Goal: Task Accomplishment & Management: Use online tool/utility

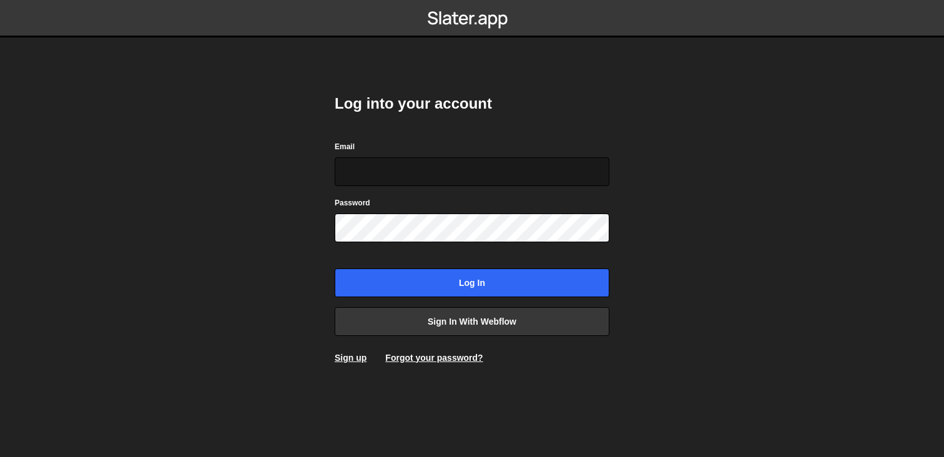
click at [591, 177] on input "Email" at bounding box center [472, 171] width 275 height 29
click at [472, 0] on com-1password-button at bounding box center [472, 0] width 0 height 0
type input "accounts@cutthecode.com"
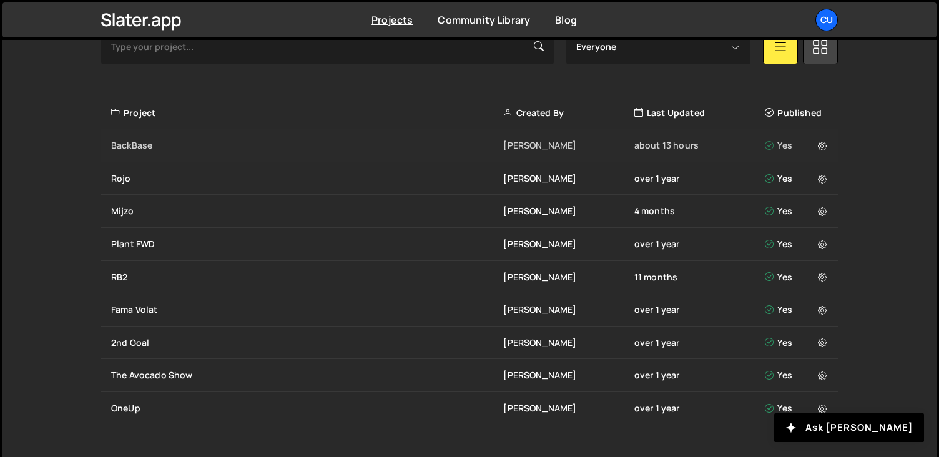
scroll to position [438, 0]
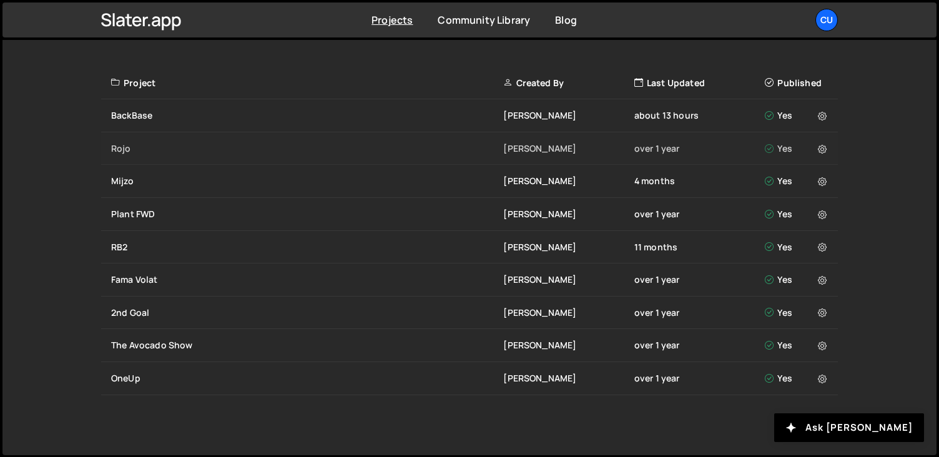
click at [403, 148] on div "Rojo" at bounding box center [307, 148] width 392 height 12
click at [392, 110] on div "BackBase" at bounding box center [307, 115] width 392 height 12
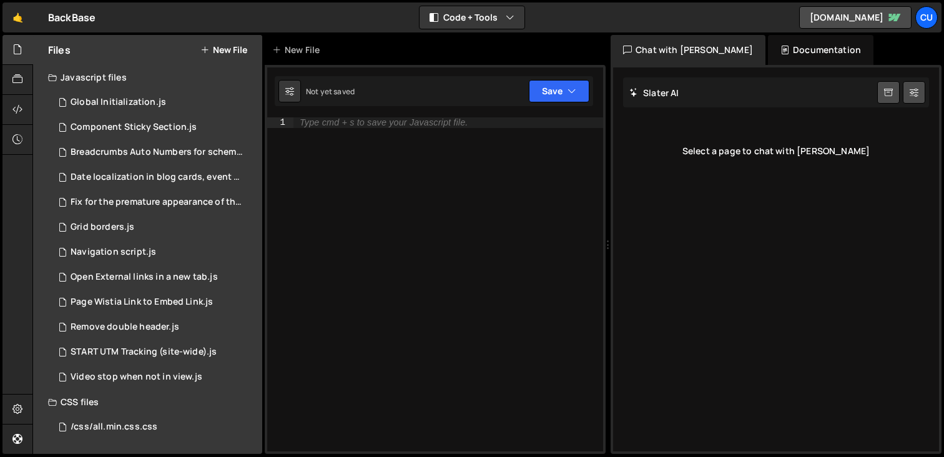
click at [221, 74] on div "Javascript files" at bounding box center [147, 77] width 229 height 25
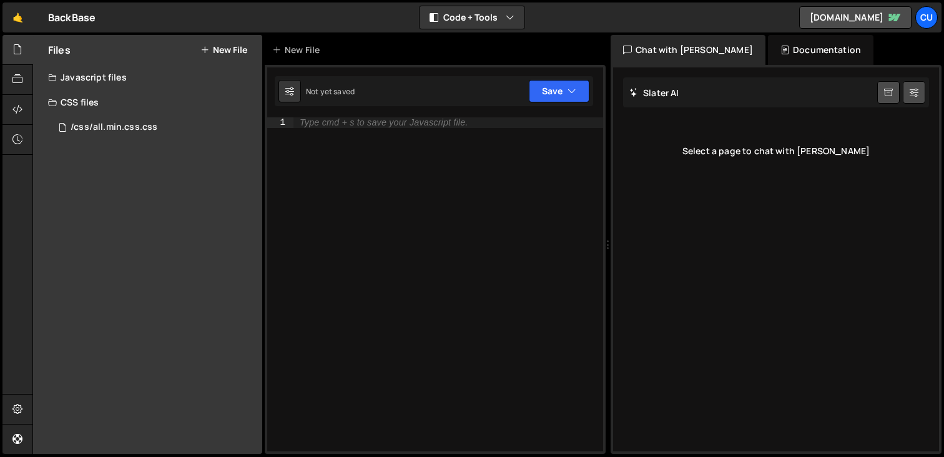
click at [211, 77] on div "Javascript files" at bounding box center [147, 77] width 229 height 25
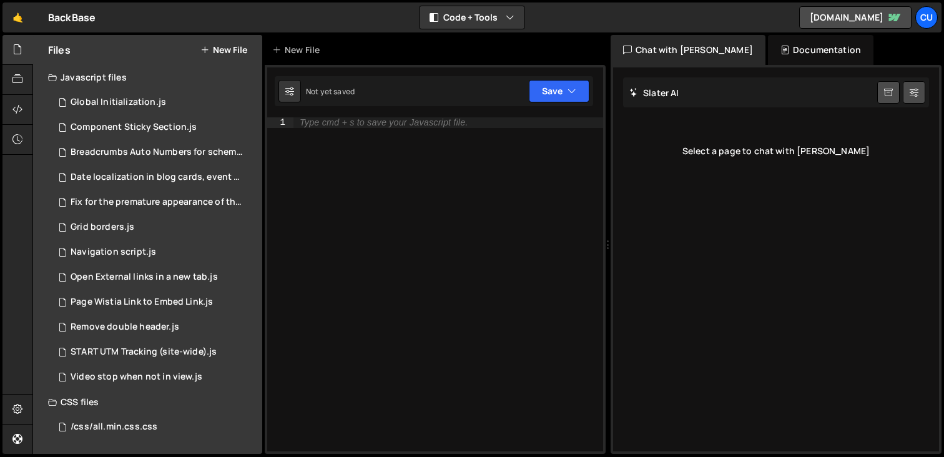
click at [220, 53] on button "New File" at bounding box center [223, 50] width 47 height 10
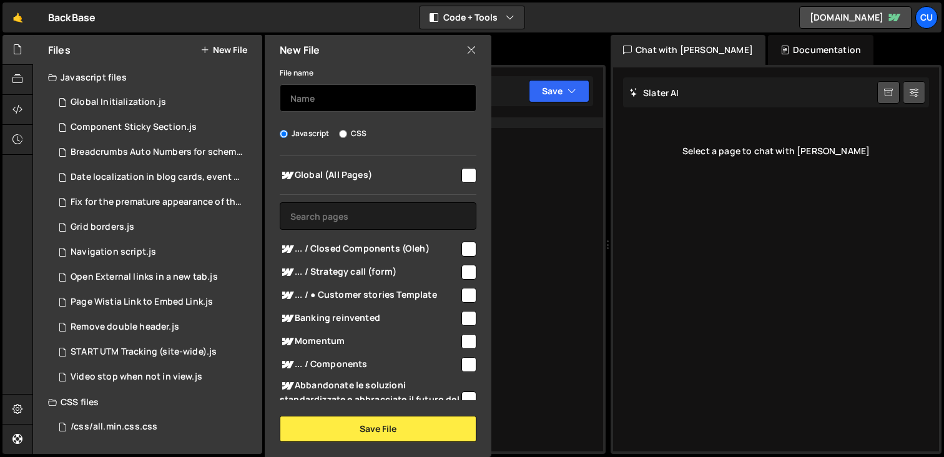
click at [314, 88] on input "text" at bounding box center [378, 97] width 197 height 27
type input "P"
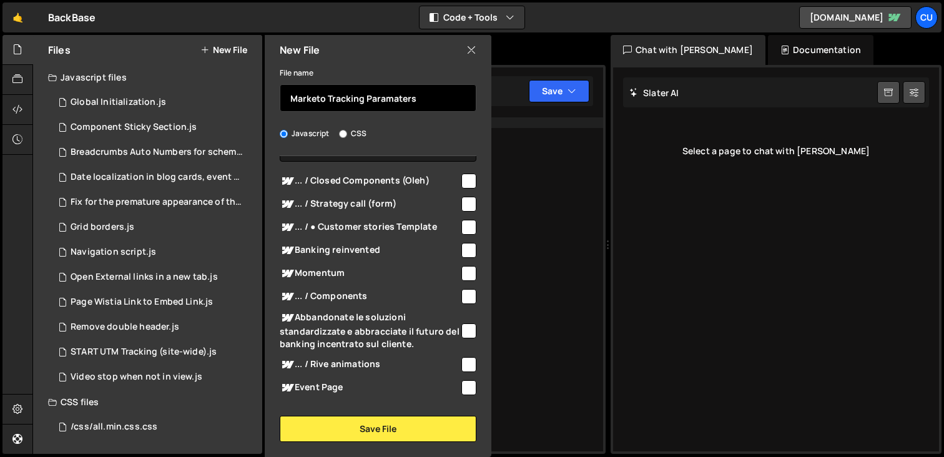
scroll to position [22, 0]
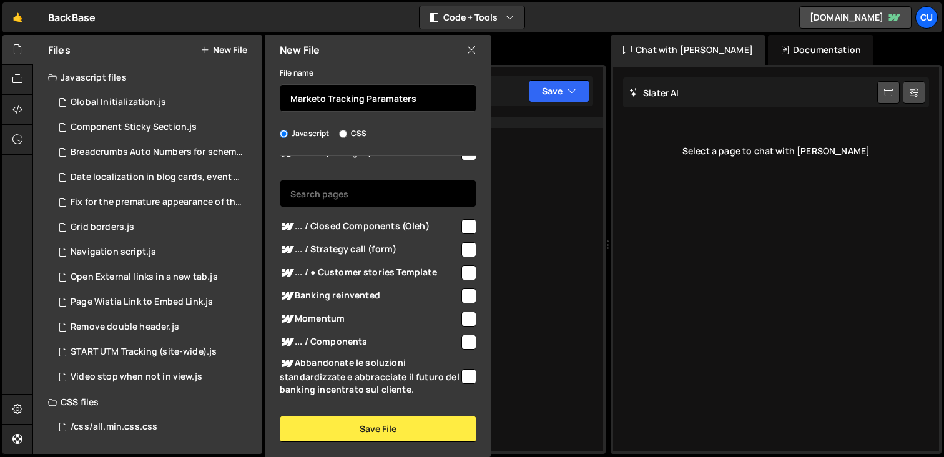
type input "Marketo Tracking Paramaters"
click at [385, 189] on input "text" at bounding box center [378, 193] width 197 height 27
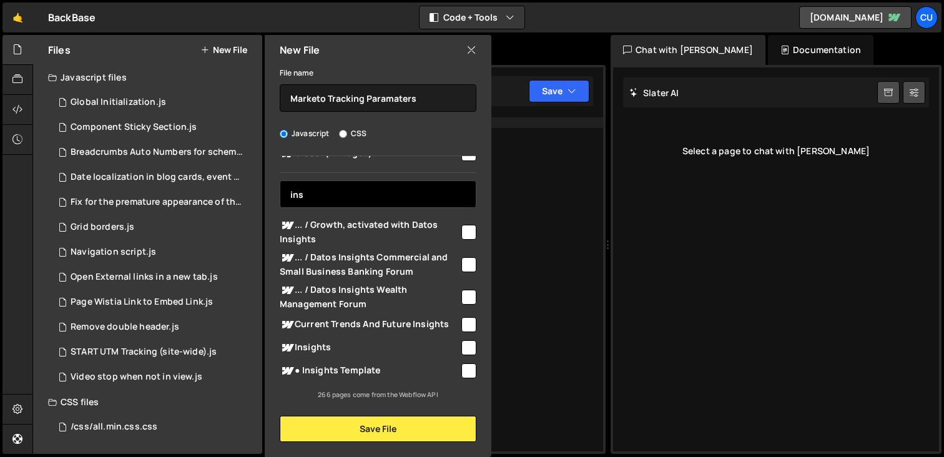
scroll to position [22, 0]
type input "insights"
click at [467, 364] on input "checkbox" at bounding box center [469, 371] width 15 height 15
checkbox input "true"
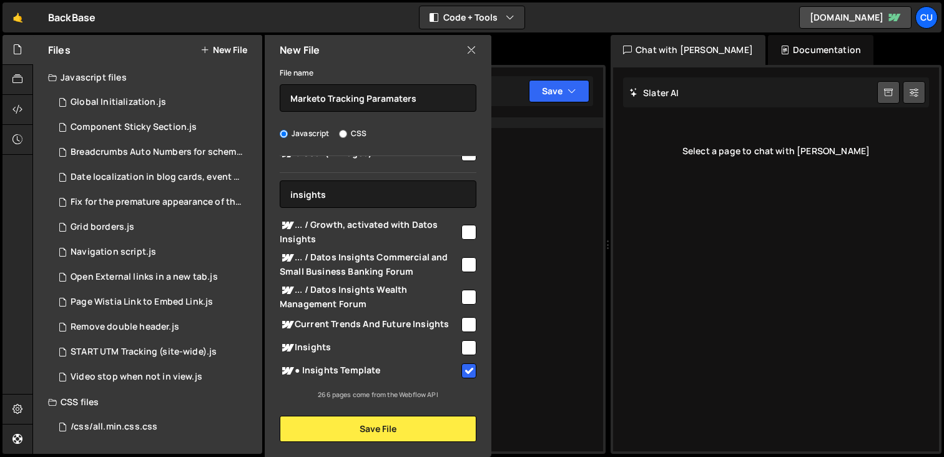
click at [465, 351] on input "checkbox" at bounding box center [469, 347] width 15 height 15
checkbox input "true"
click at [357, 196] on input "insights" at bounding box center [378, 194] width 197 height 27
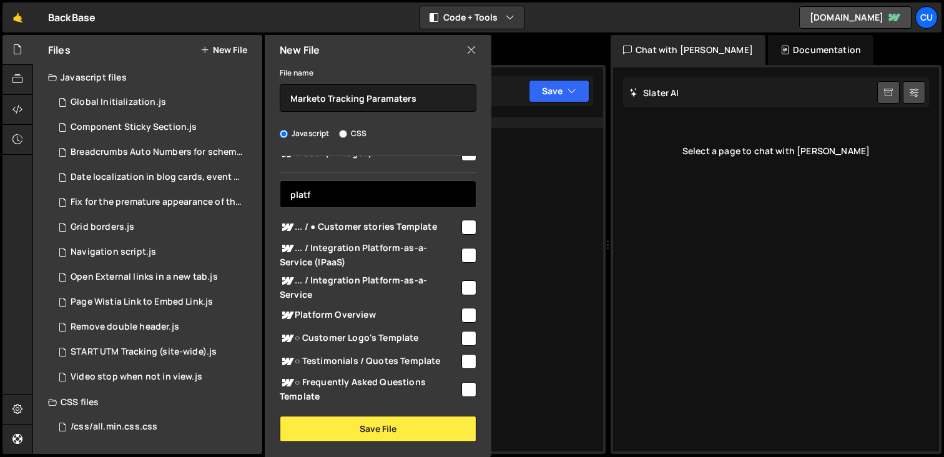
scroll to position [0, 0]
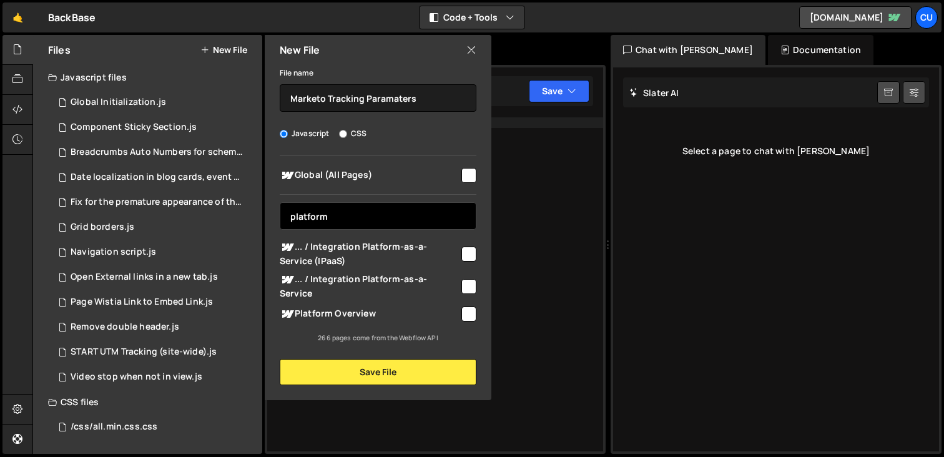
click at [343, 219] on input "platform" at bounding box center [378, 215] width 197 height 27
type input "platform"
click at [463, 177] on input "checkbox" at bounding box center [469, 175] width 15 height 15
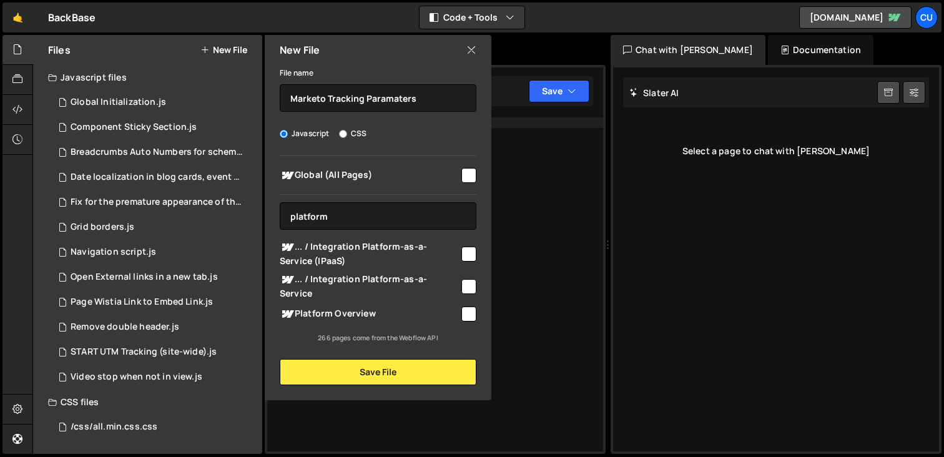
checkbox input "true"
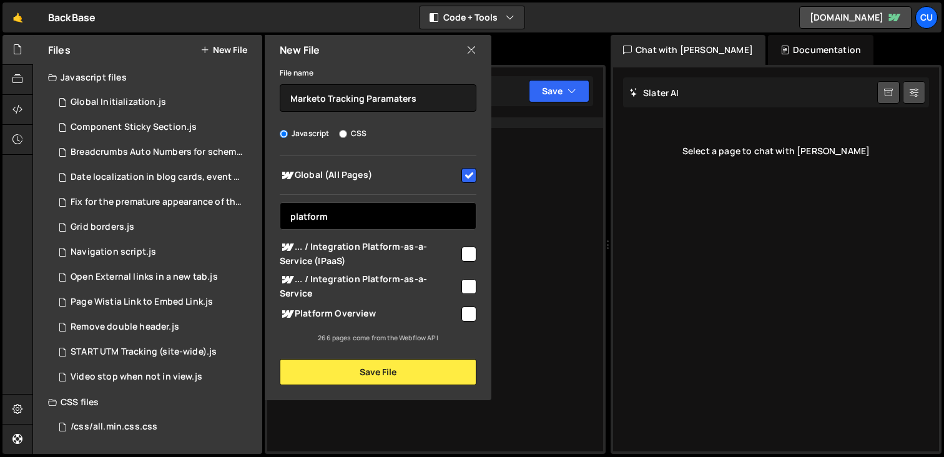
click at [360, 225] on input "platform" at bounding box center [378, 215] width 197 height 27
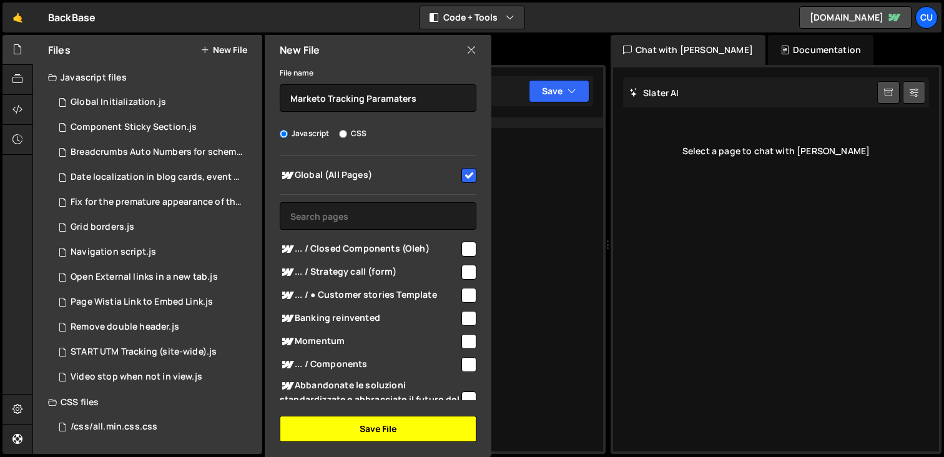
click at [387, 429] on button "Save File" at bounding box center [378, 429] width 197 height 26
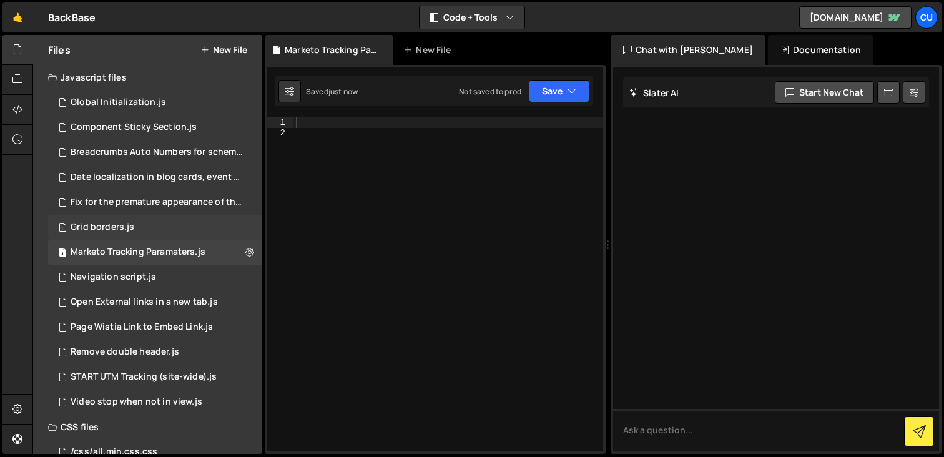
click at [169, 232] on div "1 Grid borders.js 0" at bounding box center [157, 227] width 219 height 25
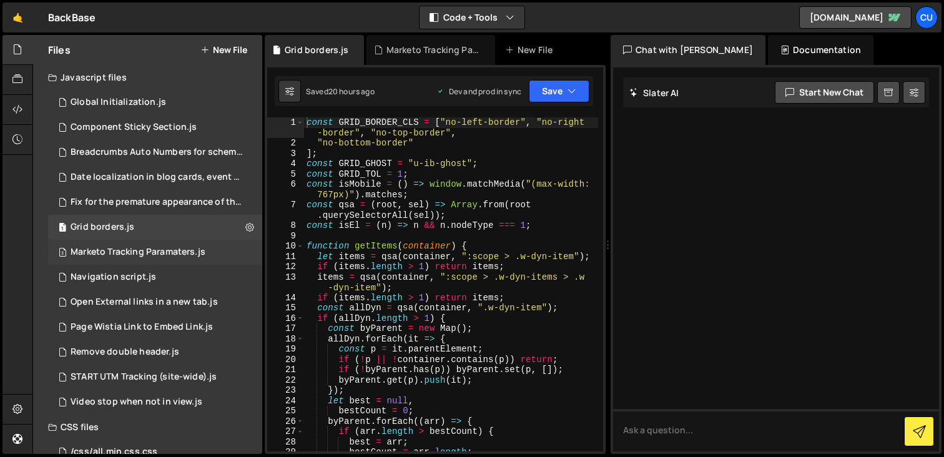
click at [171, 249] on div "Marketo Tracking Paramaters.js" at bounding box center [138, 252] width 135 height 11
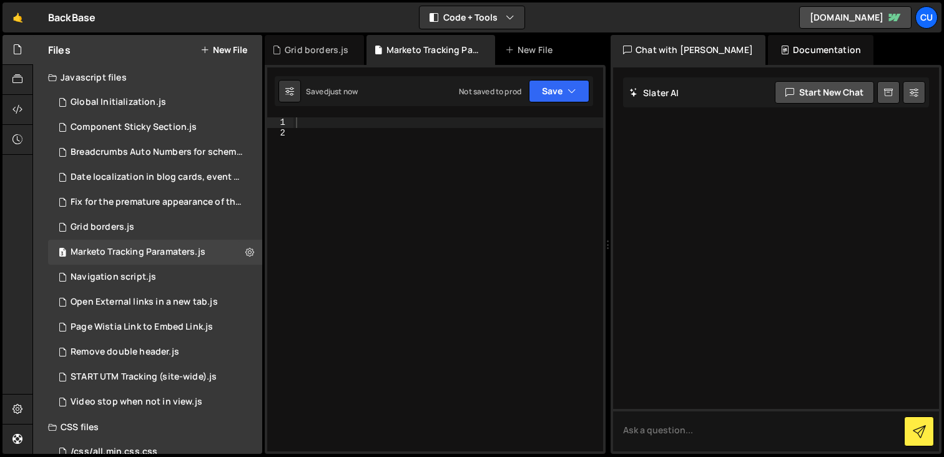
click at [379, 137] on div at bounding box center [449, 294] width 310 height 355
paste textarea "<script>"
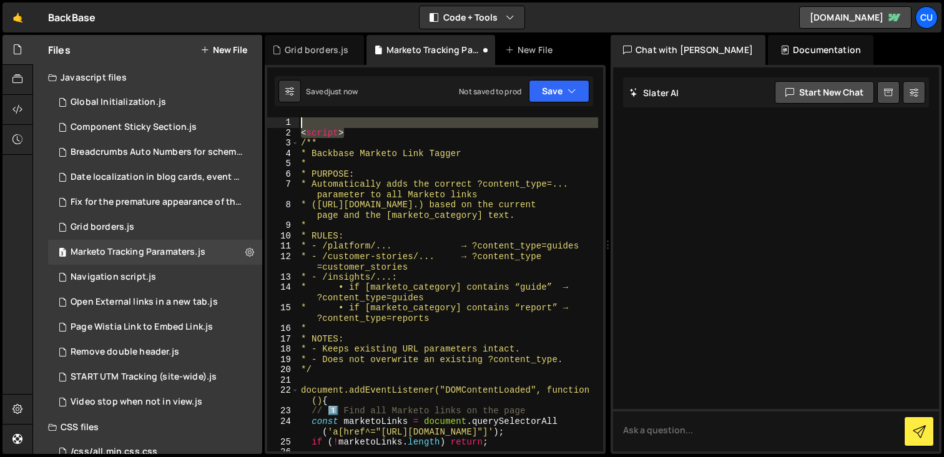
drag, startPoint x: 362, startPoint y: 137, endPoint x: 297, endPoint y: 124, distance: 66.8
click at [297, 124] on div "1 2 3 4 5 6 7 8 9 10 11 12 13 14 15 16 17 18 19 20 21 22 23 24 25 26 27 < scrip…" at bounding box center [435, 284] width 336 height 334
type textarea "<script>"
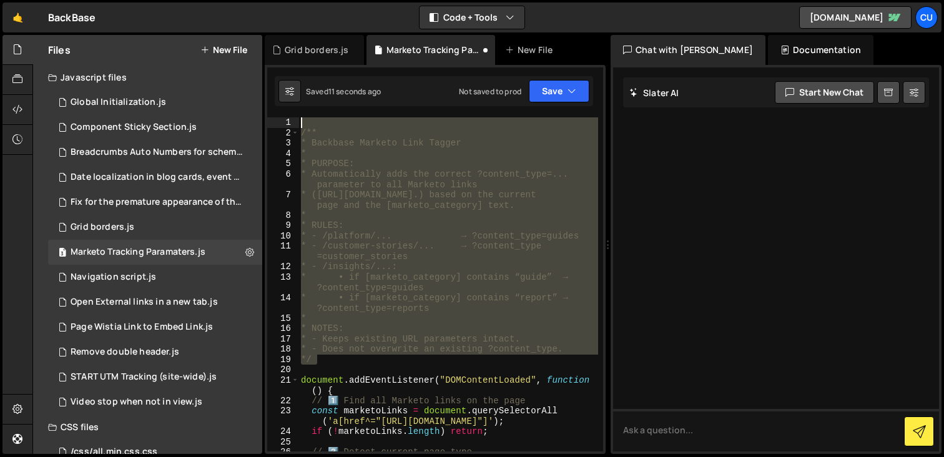
drag, startPoint x: 328, startPoint y: 359, endPoint x: 289, endPoint y: 126, distance: 236.8
click at [289, 126] on div "1 2 3 4 5 6 7 8 9 10 11 12 13 14 15 16 17 18 19 20 21 22 23 24 25 26 27 /** * B…" at bounding box center [435, 284] width 336 height 334
click at [326, 128] on div "/** * Backbase Marketo Link Tagger * * PURPOSE: * Automatically adds the correc…" at bounding box center [449, 284] width 300 height 334
type textarea "/**"
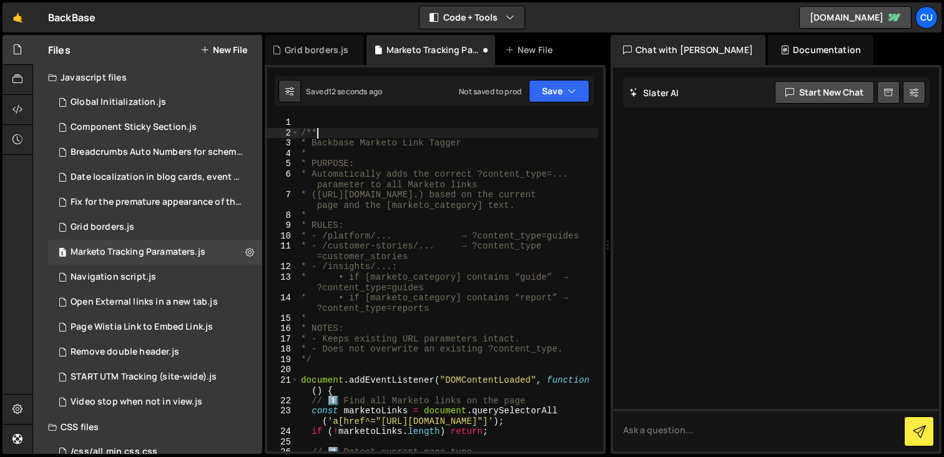
click at [314, 120] on div "/** * Backbase Marketo Link Tagger * * PURPOSE: * Automatically adds the correc…" at bounding box center [449, 299] width 300 height 365
type textarea "/**"
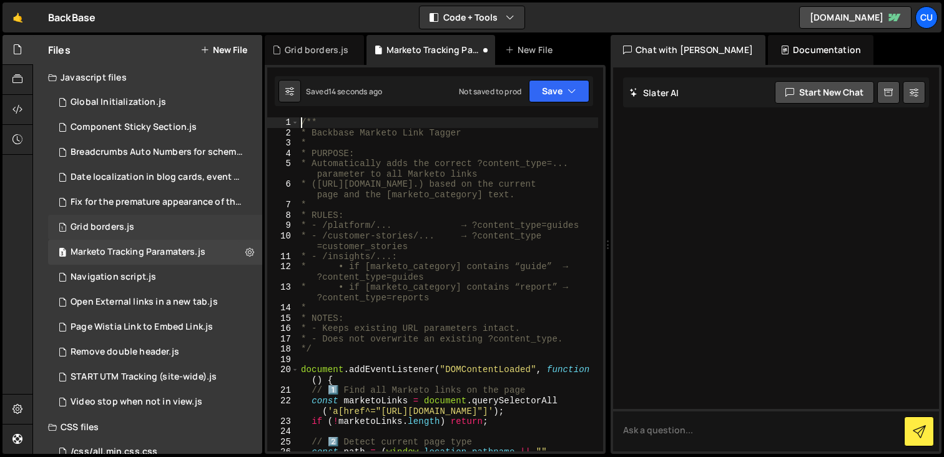
click at [169, 220] on div "1 Grid borders.js 0" at bounding box center [157, 227] width 219 height 25
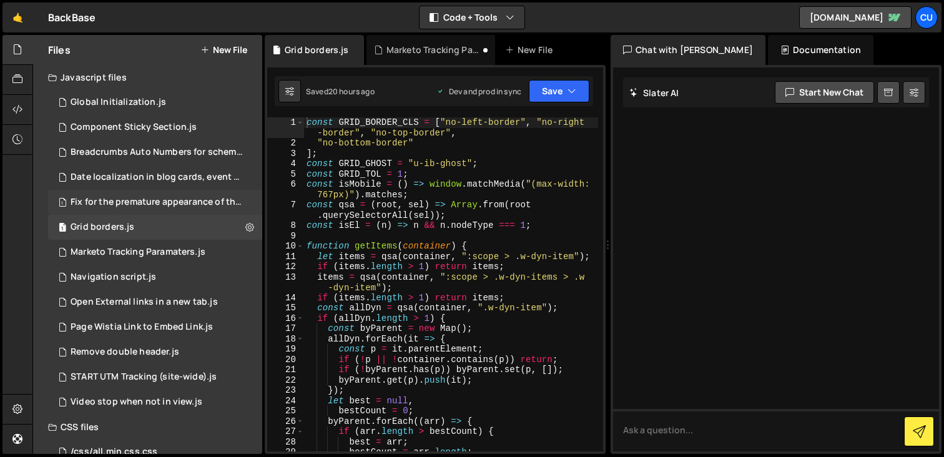
click at [172, 201] on div "Fix for the premature appearance of the filter tag.js" at bounding box center [157, 202] width 172 height 11
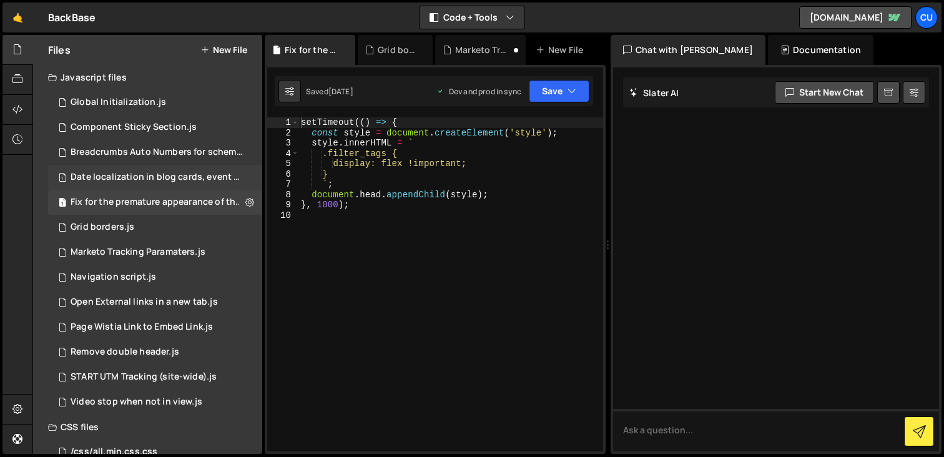
click at [159, 182] on div "Date localization in blog cards, event cards, etc.js" at bounding box center [157, 177] width 172 height 11
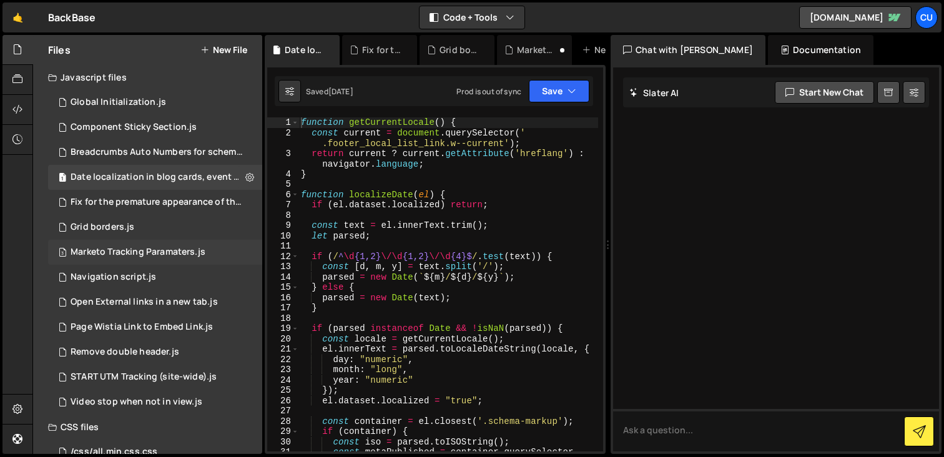
click at [151, 240] on div "3 Marketo Tracking Paramaters.js 0" at bounding box center [155, 252] width 214 height 25
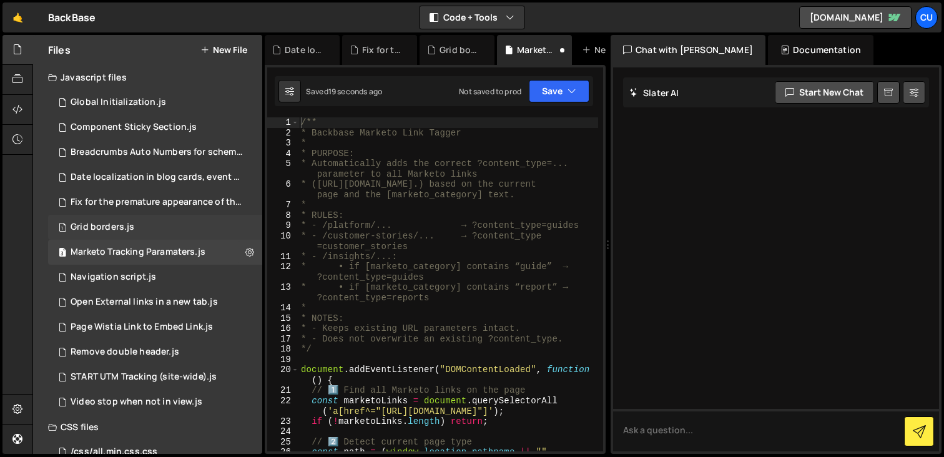
click at [144, 224] on div "1 Grid borders.js 0" at bounding box center [157, 227] width 219 height 25
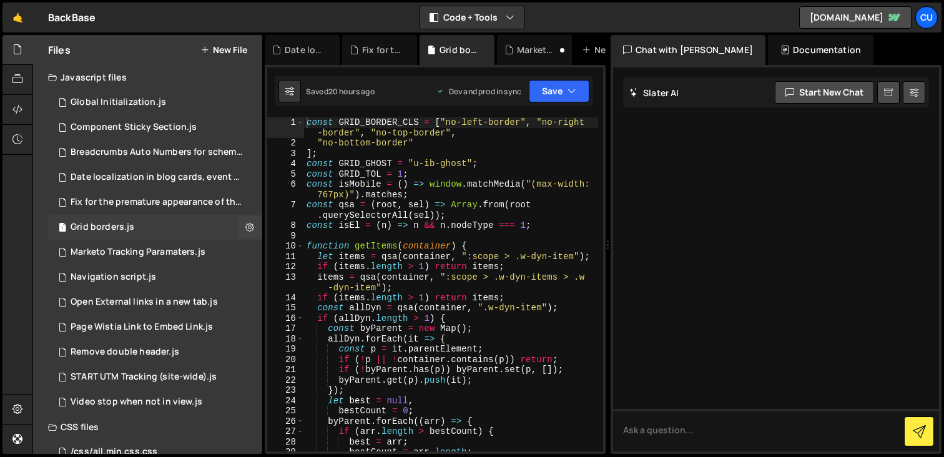
click at [145, 239] on div "1 Grid borders.js 0" at bounding box center [157, 227] width 219 height 25
click at [149, 250] on div "Marketo Tracking Paramaters.js" at bounding box center [138, 252] width 135 height 11
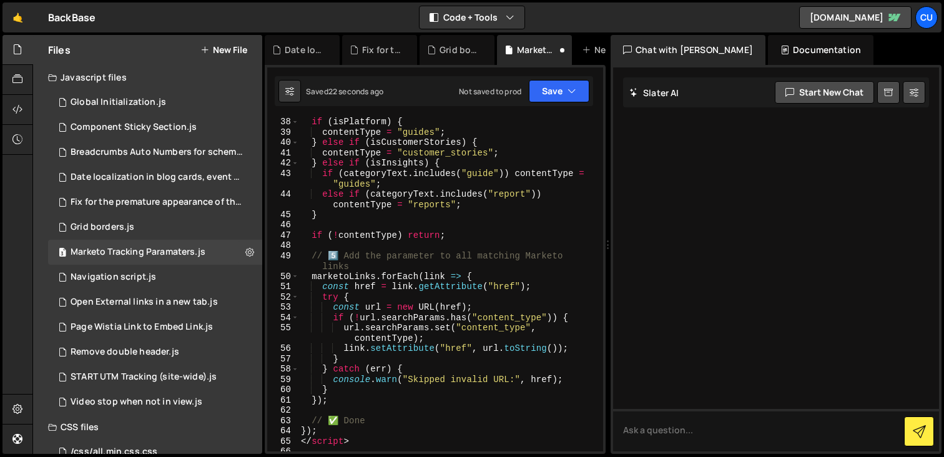
scroll to position [714, 0]
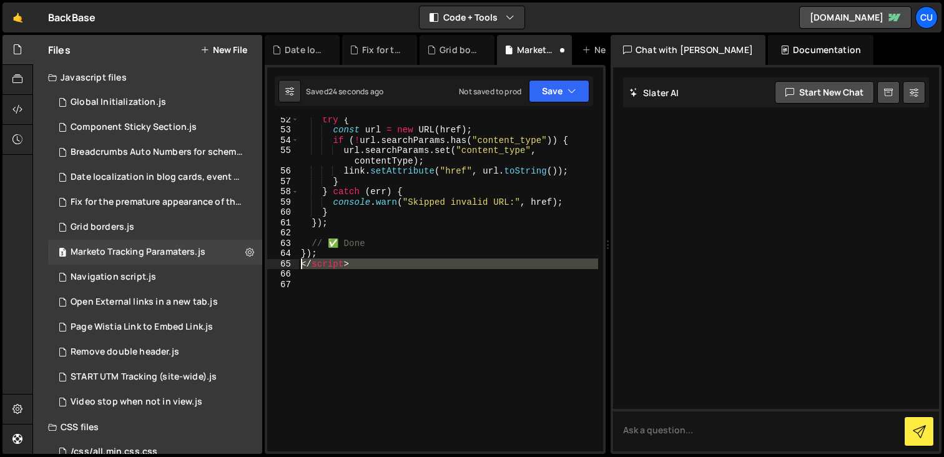
drag, startPoint x: 357, startPoint y: 272, endPoint x: 296, endPoint y: 262, distance: 62.0
click at [296, 262] on div "52 53 54 55 56 57 58 59 60 61 62 63 64 65 66 67 try { const url = new URL ( hre…" at bounding box center [435, 284] width 336 height 334
type textarea "</script>"
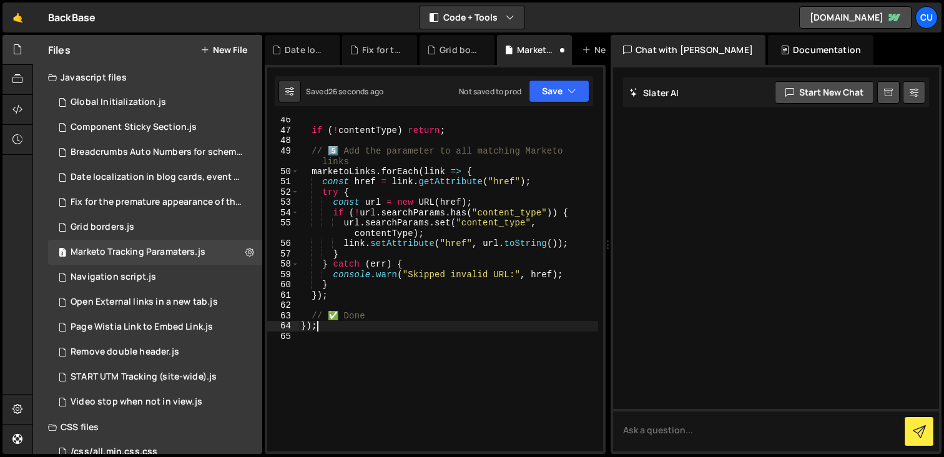
scroll to position [641, 0]
type textarea "});"
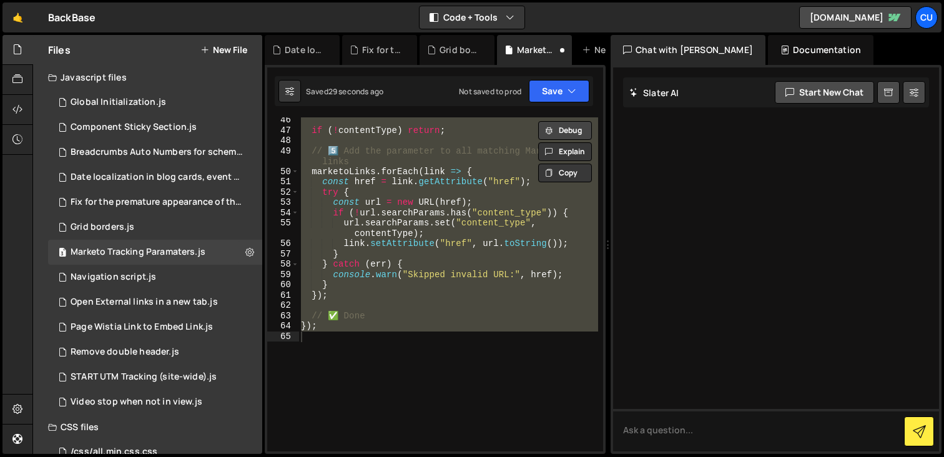
click at [560, 131] on button "Debug" at bounding box center [565, 130] width 54 height 19
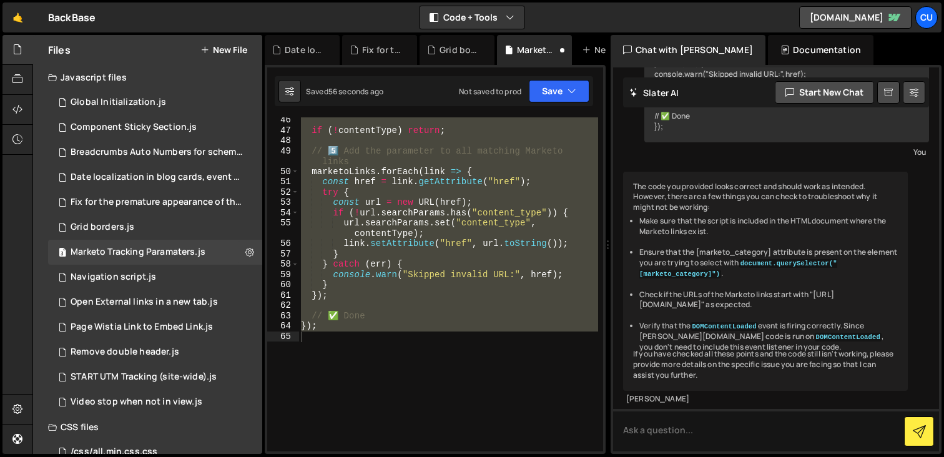
scroll to position [782, 0]
click at [676, 428] on textarea at bounding box center [776, 430] width 326 height 42
type textarea "remove the domcontentloaded"
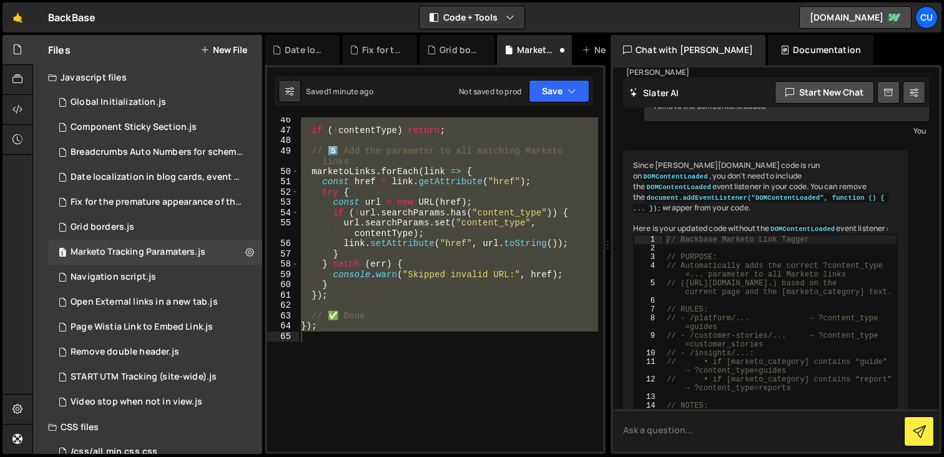
scroll to position [1085, 0]
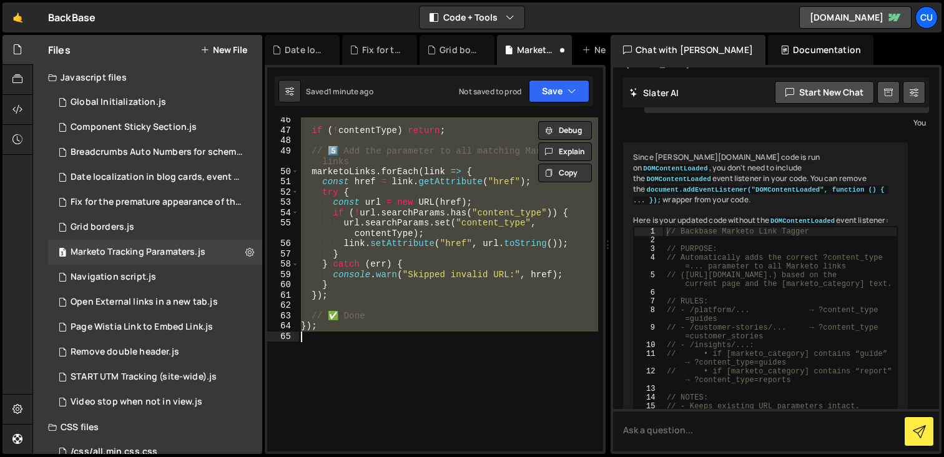
click at [477, 341] on div "if ( ! contentType ) return ; // 5️⃣ Add the parameter to all matching Marketo …" at bounding box center [449, 284] width 300 height 334
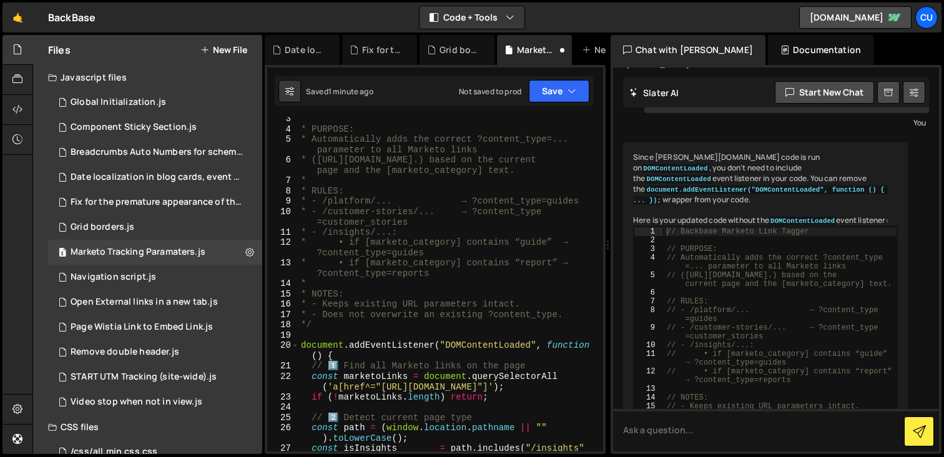
scroll to position [27, 0]
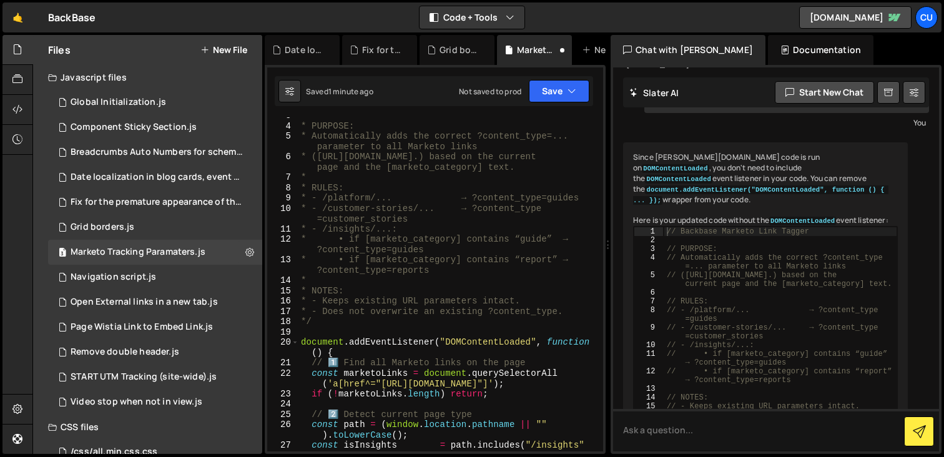
type textarea "});"
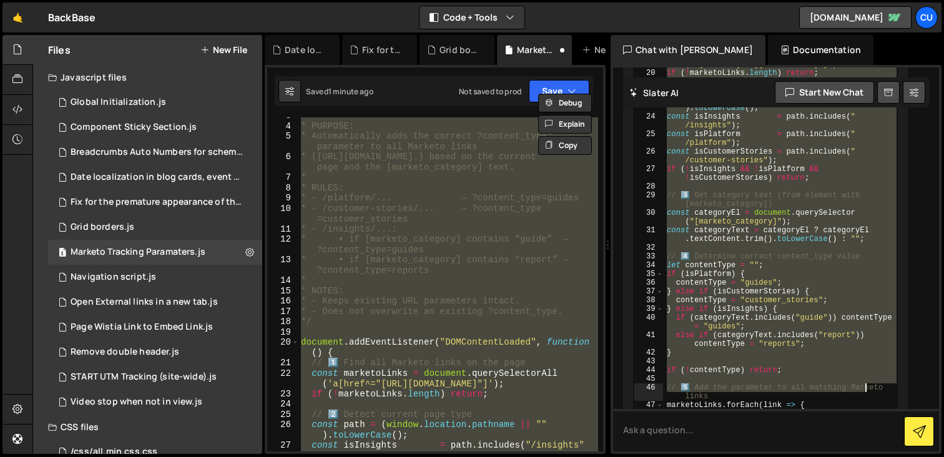
scroll to position [1593, 0]
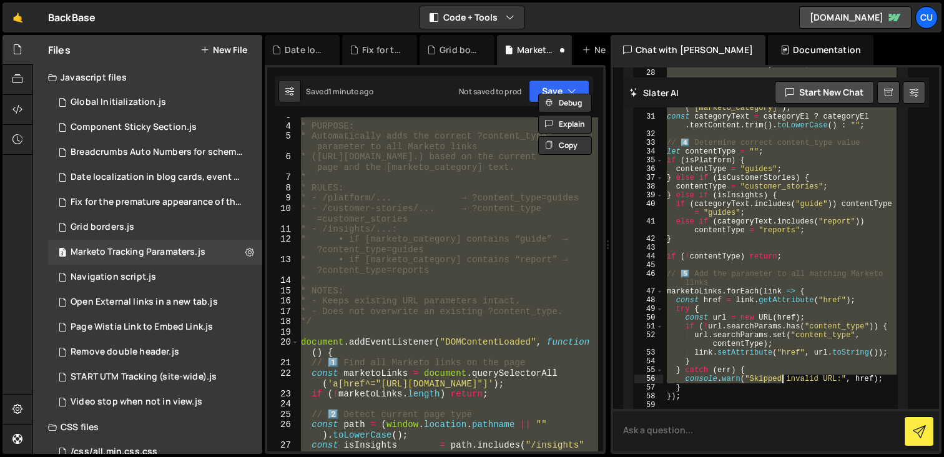
drag, startPoint x: 667, startPoint y: 268, endPoint x: 783, endPoint y: 417, distance: 188.7
click at [783, 417] on div "Slater AI Start new chat This code isn't working. What is wrong with it? /** <u…" at bounding box center [776, 259] width 326 height 384
type textarea "console.warn("Skipped invalid URL:", href); }"
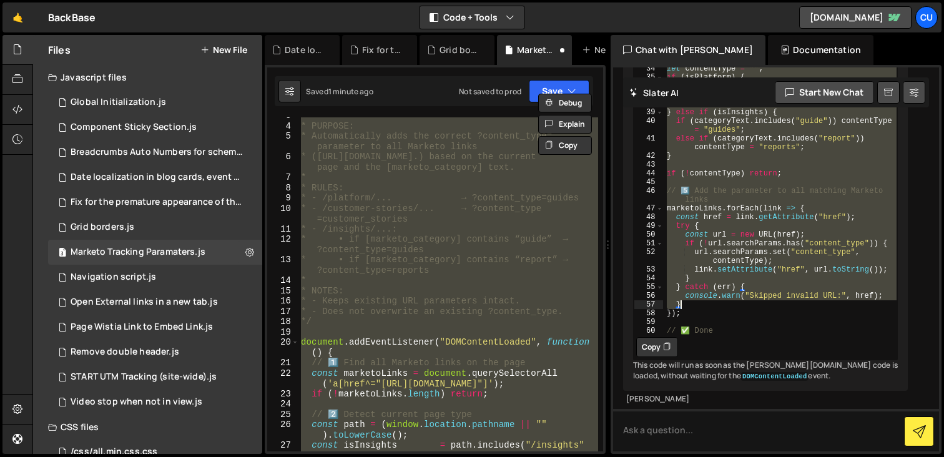
click at [653, 337] on button "Copy" at bounding box center [657, 347] width 42 height 20
click at [410, 230] on div "* * PURPOSE: * Automatically adds the correct ?content_type=... parameter to al…" at bounding box center [449, 284] width 300 height 334
paste textarea "// ✅ Done"
type textarea "// ✅ Done"
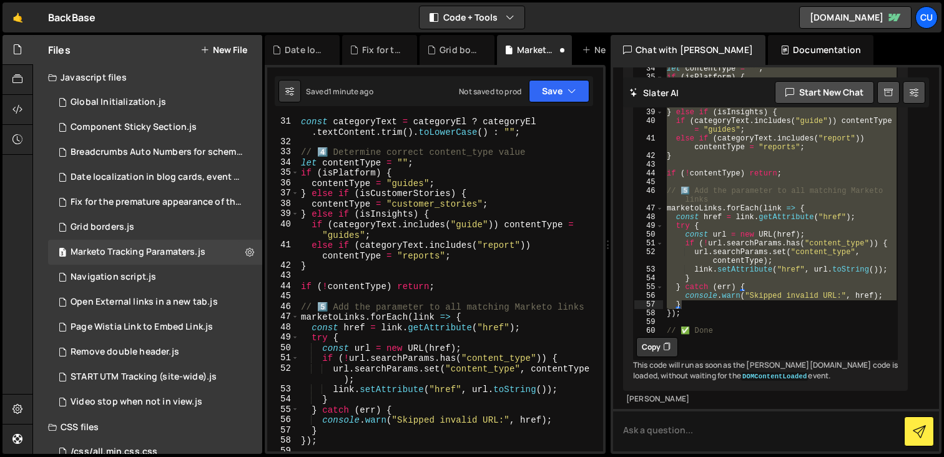
scroll to position [601, 0]
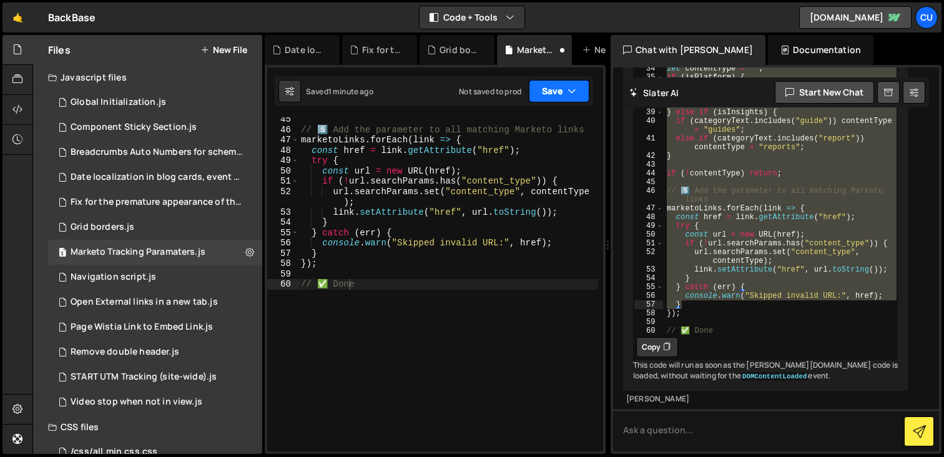
click at [577, 96] on button "Save" at bounding box center [559, 91] width 61 height 22
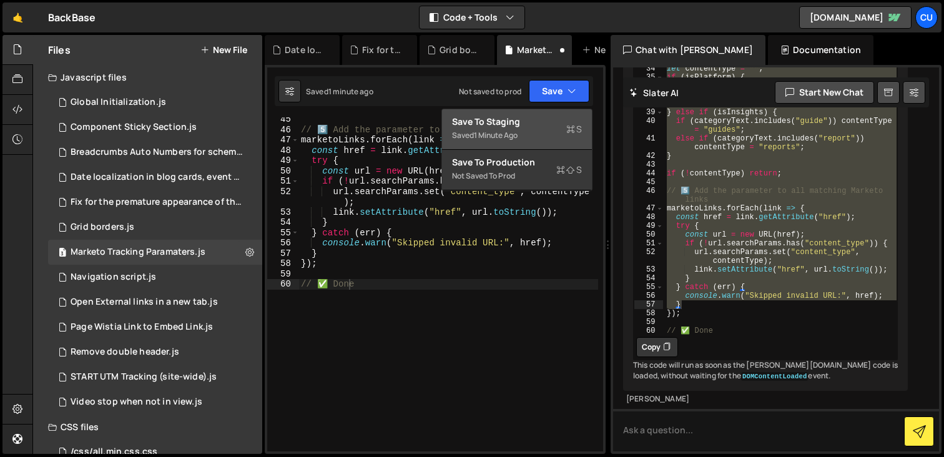
click at [510, 127] on div "Save to Staging S" at bounding box center [517, 122] width 130 height 12
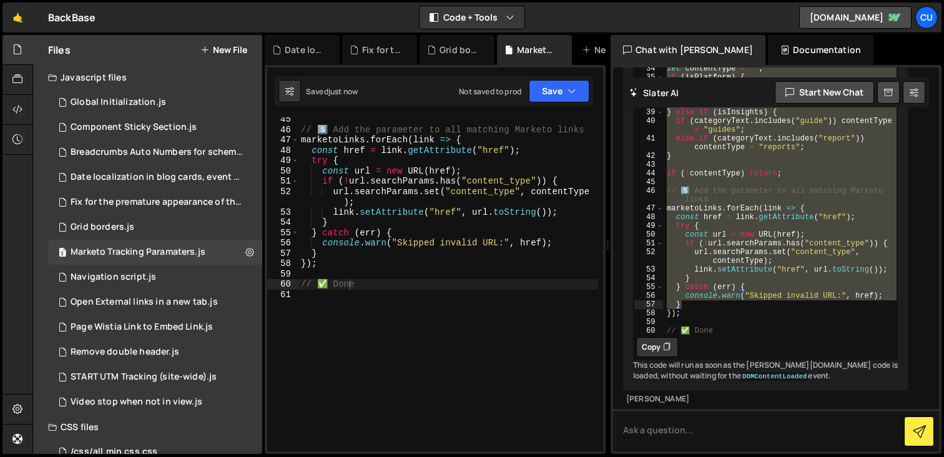
type textarea "} catch (err) {"
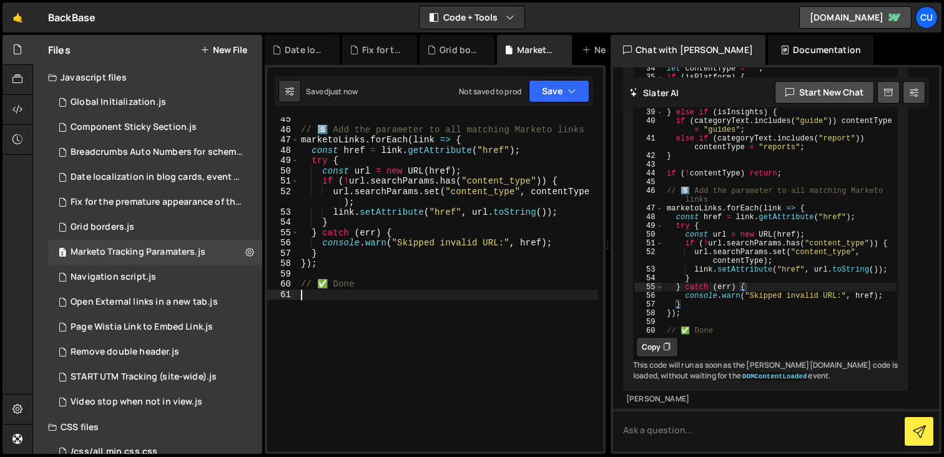
click at [389, 352] on div "// 5️⃣ Add the parameter to all matching Marketo links marketoLinks . forEach (…" at bounding box center [449, 291] width 300 height 355
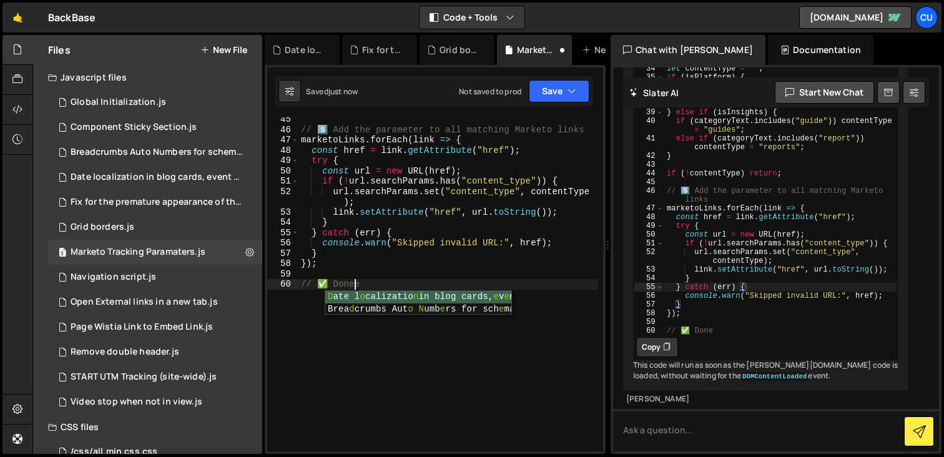
click at [354, 347] on div "// 5️⃣ Add the parameter to all matching Marketo links marketoLinks . forEach (…" at bounding box center [449, 291] width 300 height 355
type textarea "// ✅ Done"
click at [774, 427] on textarea at bounding box center [776, 430] width 326 height 42
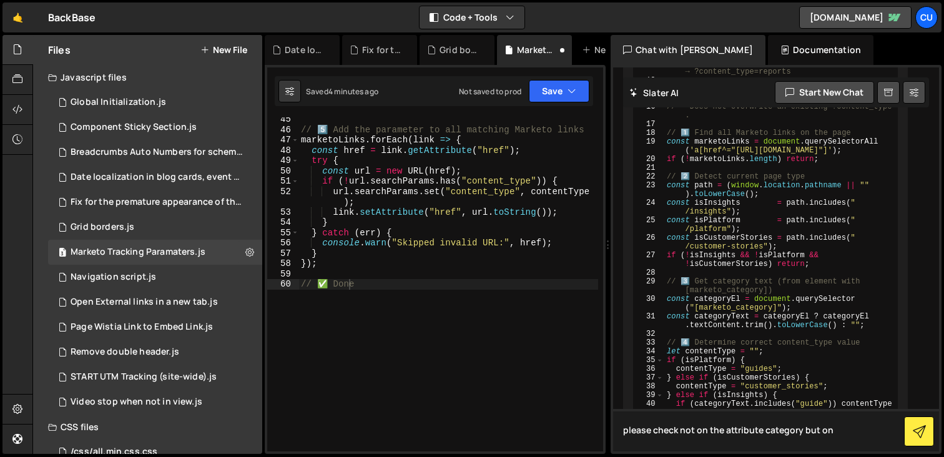
scroll to position [1381, 0]
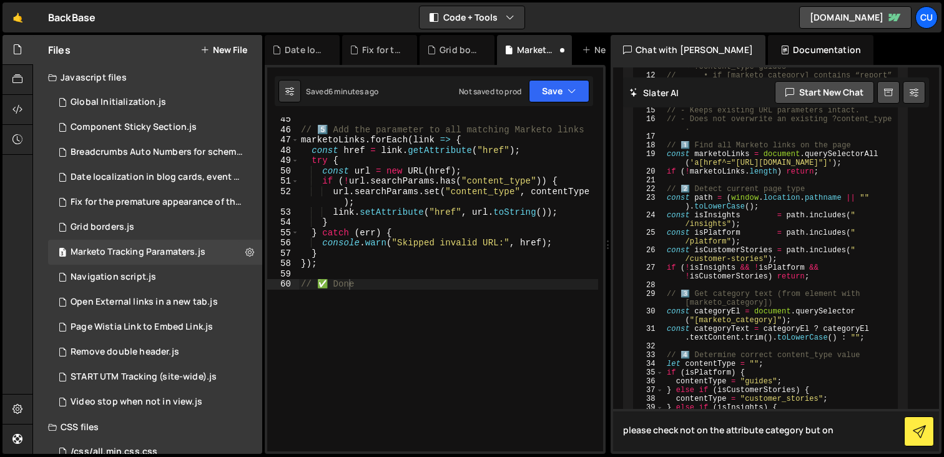
paste textarea "<div eyebrow="" class="u-text-style-eyebrow">Video</div>"
click at [831, 428] on textarea "please check not on the attribute category but on <div eyebrow="" class="u-text…" at bounding box center [776, 430] width 326 height 42
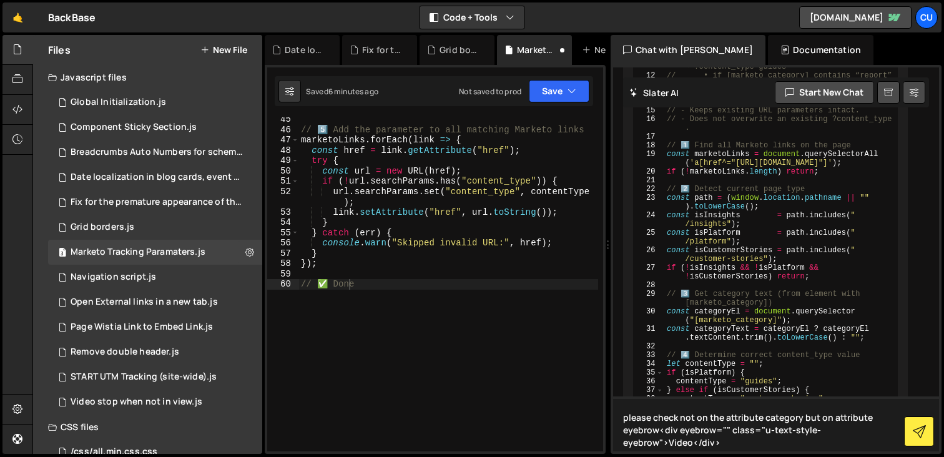
type textarea "please check not on the attribute category but on attribute eyebrow <div eyebro…"
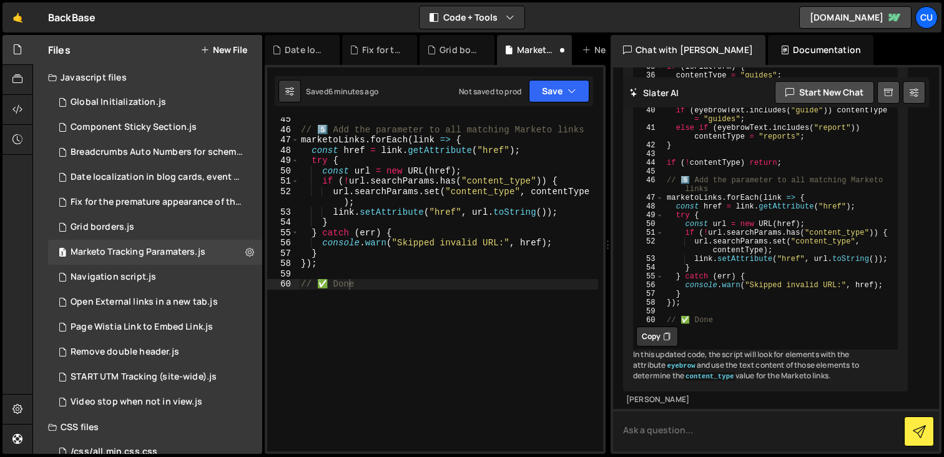
scroll to position [2670, 0]
click at [660, 327] on button "Copy" at bounding box center [657, 337] width 42 height 20
click at [446, 237] on div "// 5️⃣ Add the parameter to all matching Marketo links marketoLinks . forEach (…" at bounding box center [449, 291] width 300 height 355
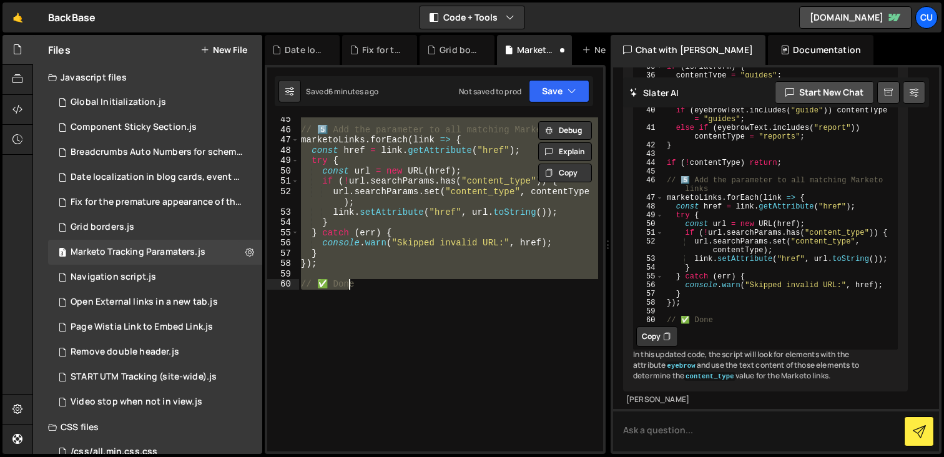
paste textarea
type textarea "// ✅ Done"
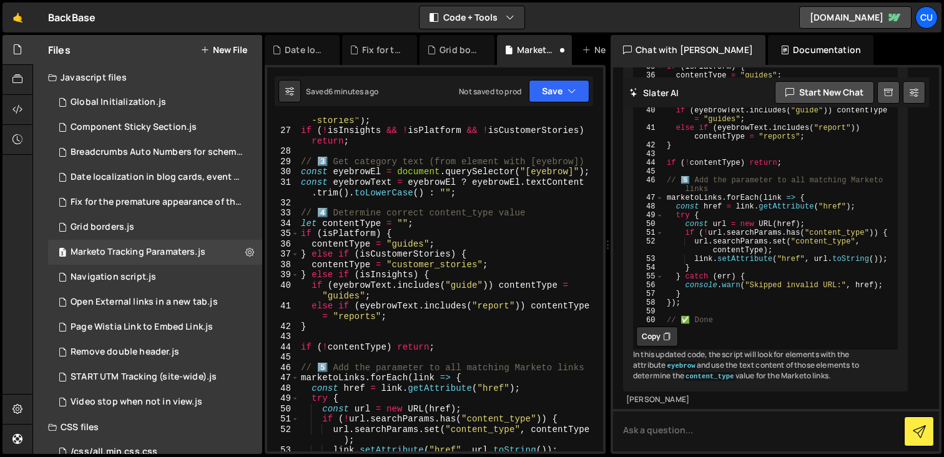
scroll to position [367, 0]
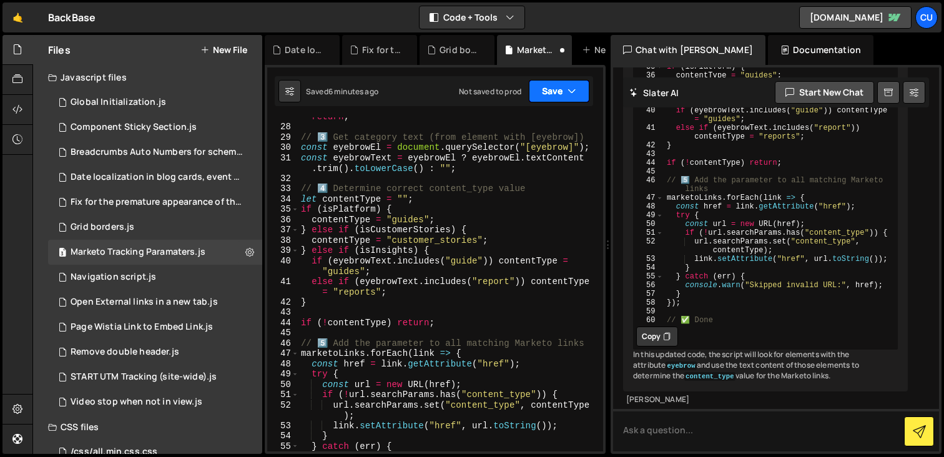
click at [566, 92] on button "Save" at bounding box center [559, 91] width 61 height 22
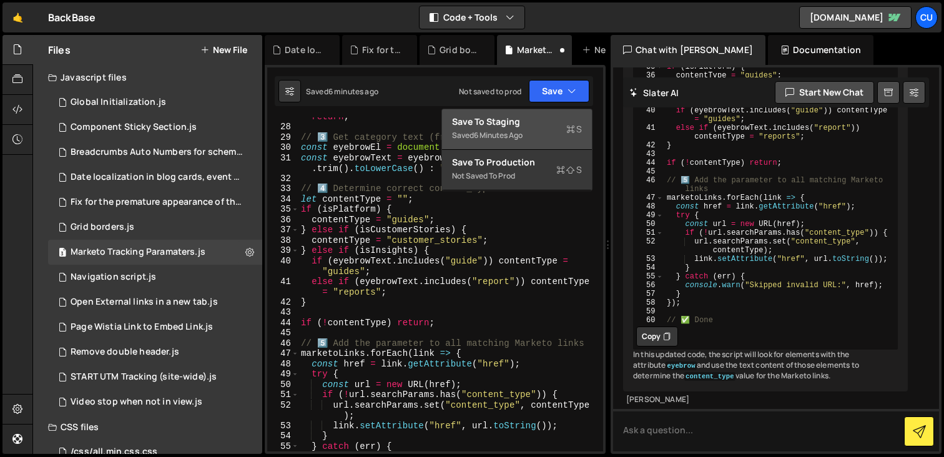
click at [540, 134] on div "Saved 6 minutes ago" at bounding box center [517, 135] width 130 height 15
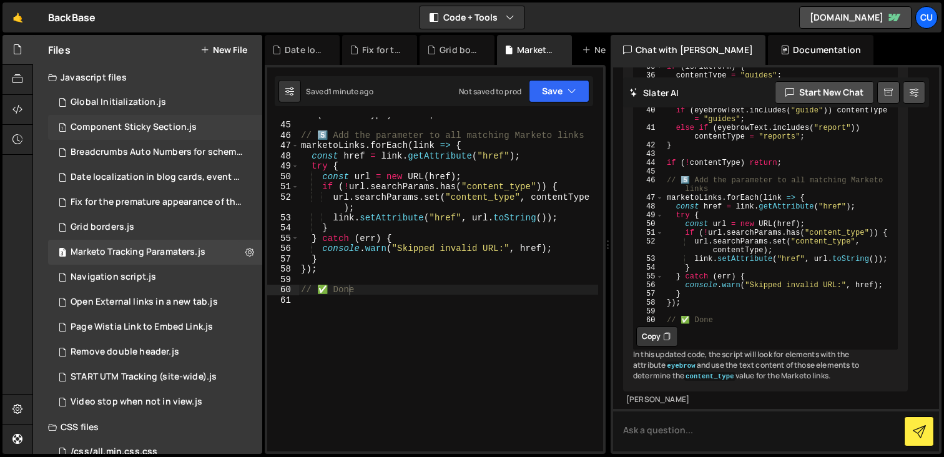
click at [131, 125] on div "Component Sticky Section.js" at bounding box center [134, 127] width 126 height 11
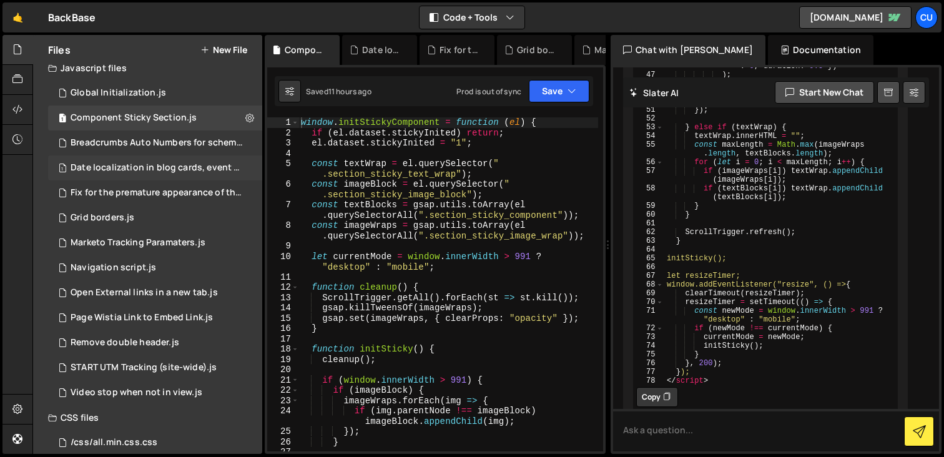
scroll to position [10, 0]
click at [132, 149] on div "1 Breadcrumbs Auto Numbers for schema markup.js 0" at bounding box center [157, 142] width 219 height 25
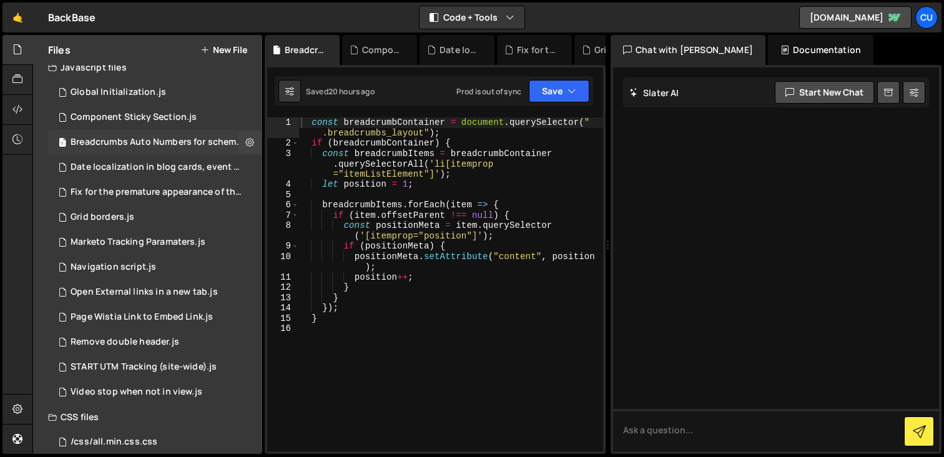
scroll to position [0, 0]
click at [138, 166] on div "Date localization in blog cards, event cards, etc.js" at bounding box center [157, 167] width 172 height 11
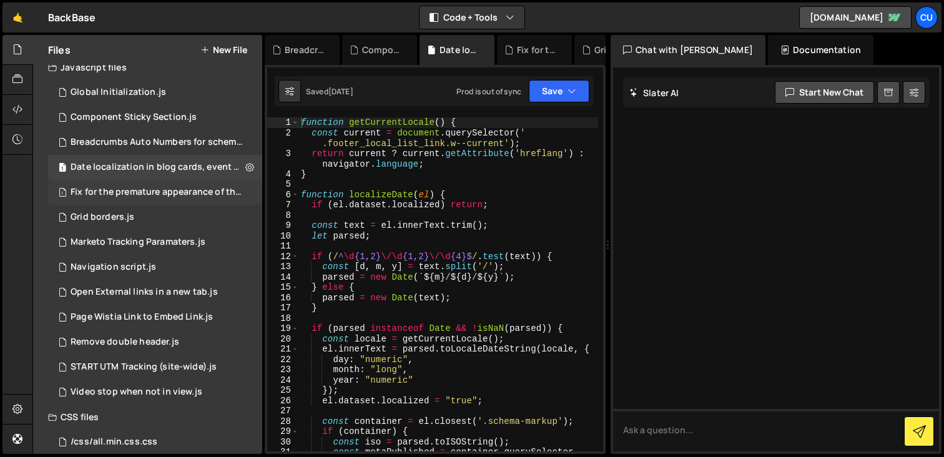
scroll to position [23, 0]
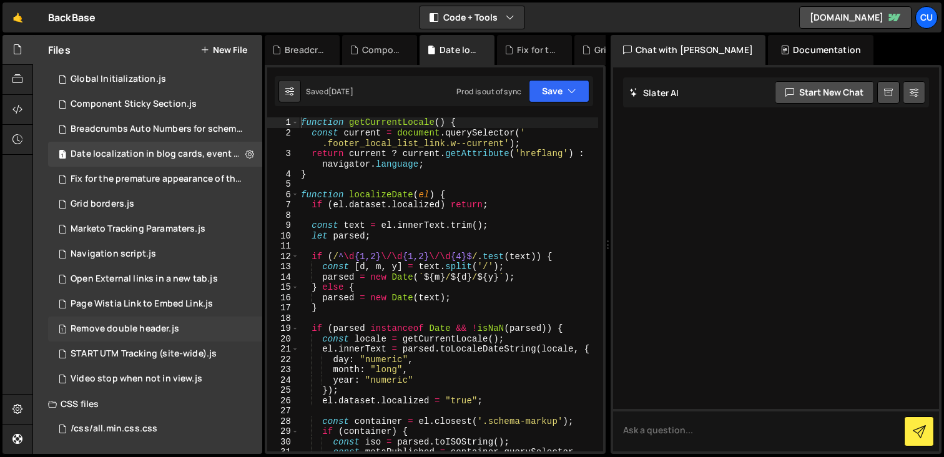
click at [146, 322] on div "1 Remove double header.js 0" at bounding box center [157, 329] width 219 height 25
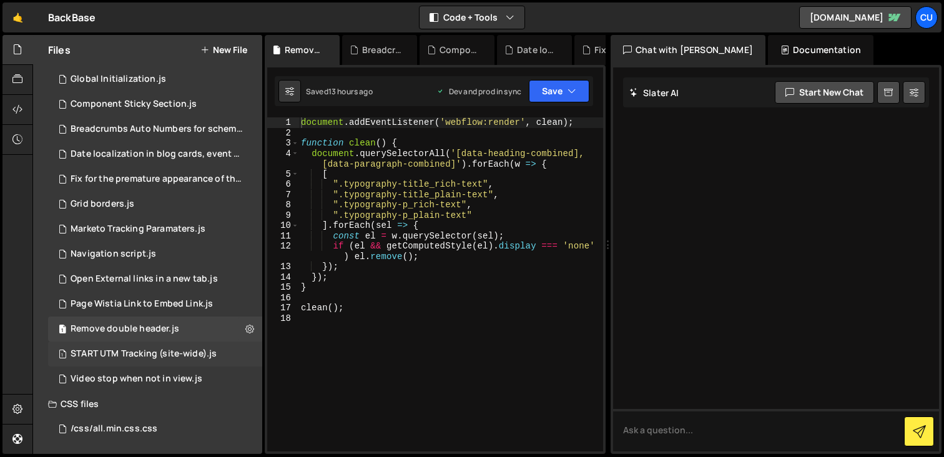
click at [139, 350] on div "START UTM Tracking (site-wide).js" at bounding box center [144, 354] width 146 height 11
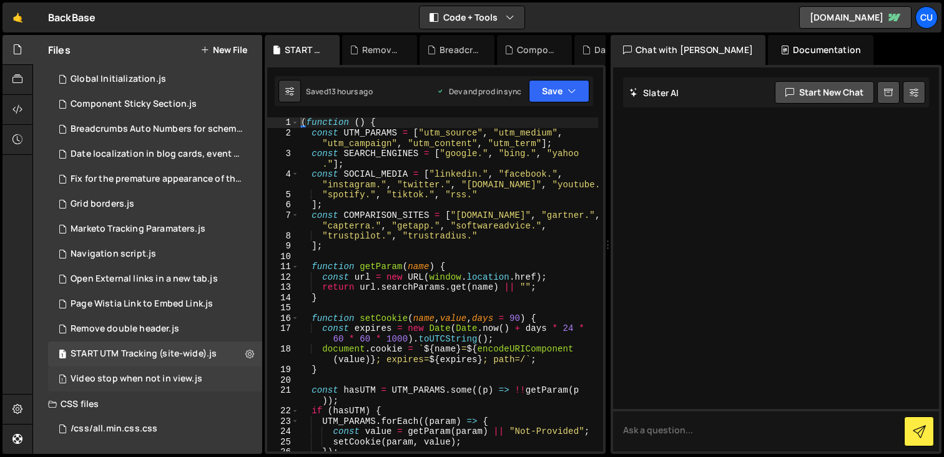
click at [128, 382] on div "Video stop when not in view.js" at bounding box center [137, 379] width 132 height 11
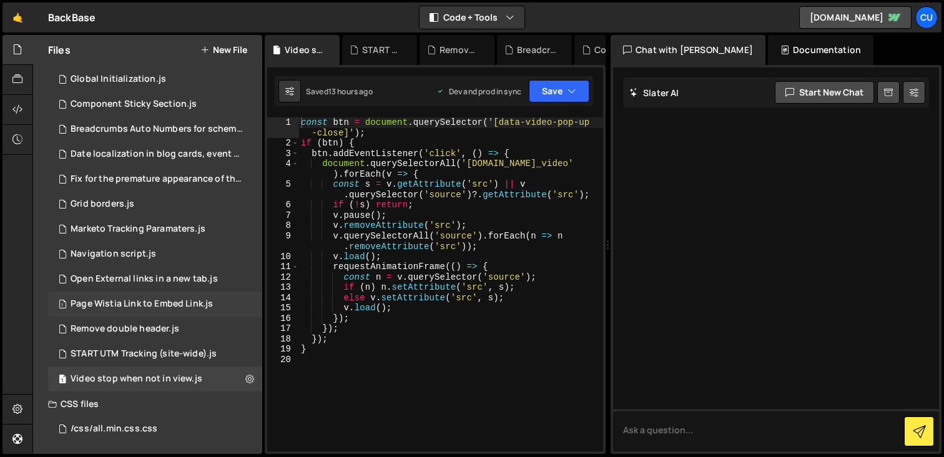
click at [114, 304] on div "Page Wistia Link to Embed Link.js" at bounding box center [142, 304] width 142 height 11
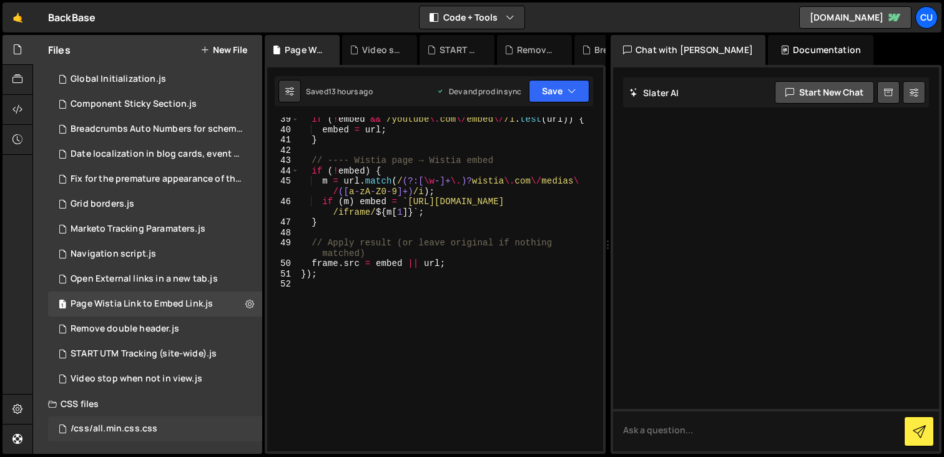
click at [139, 423] on div "/css/all.min.css.css" at bounding box center [114, 428] width 87 height 11
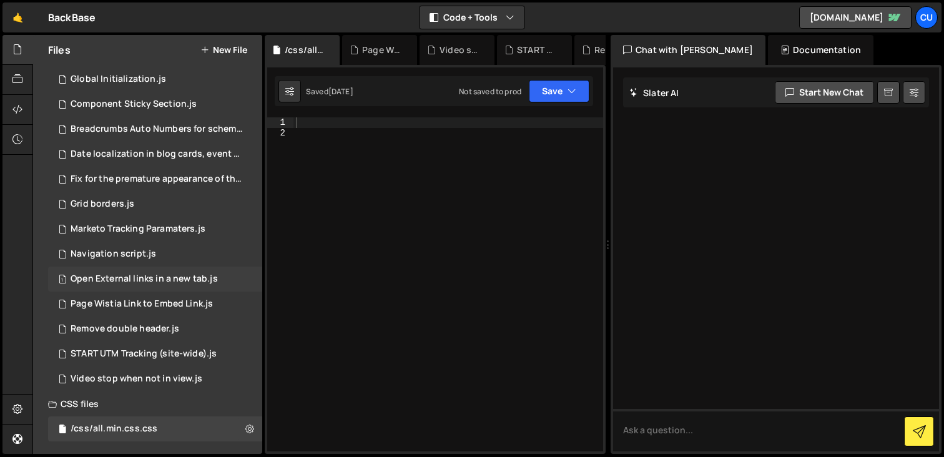
click at [138, 288] on div "1 Open External links in a new tab.js 0" at bounding box center [157, 279] width 219 height 25
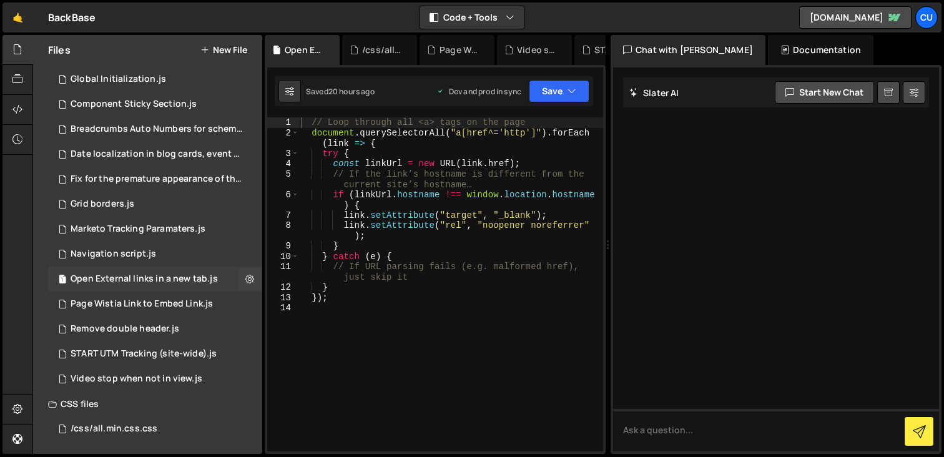
scroll to position [0, 0]
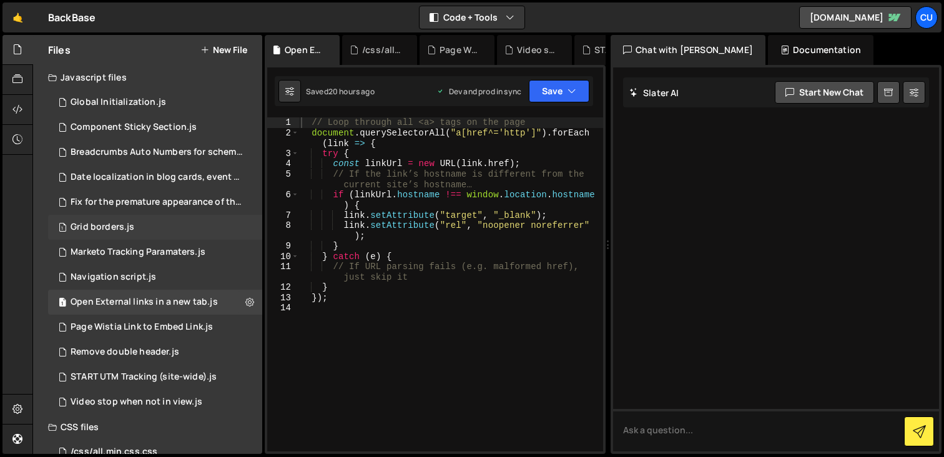
click at [131, 227] on div "Grid borders.js" at bounding box center [103, 227] width 64 height 11
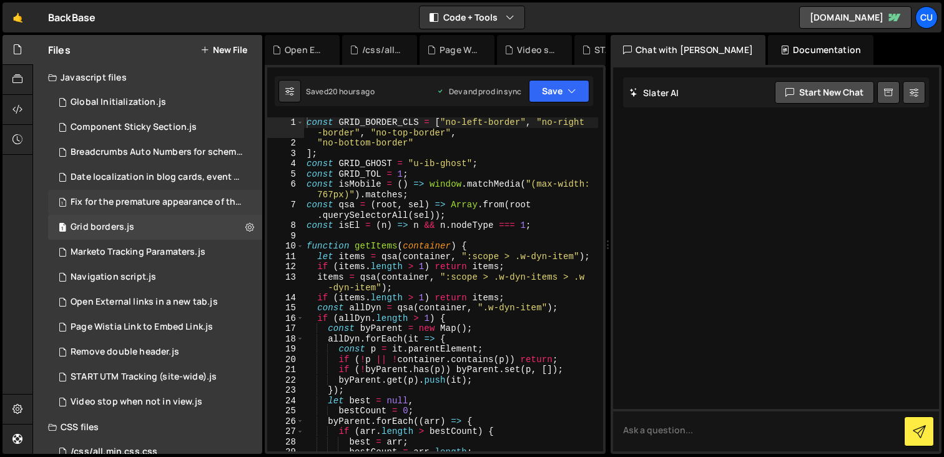
click at [142, 200] on div "Fix for the premature appearance of the filter tag.js" at bounding box center [157, 202] width 172 height 11
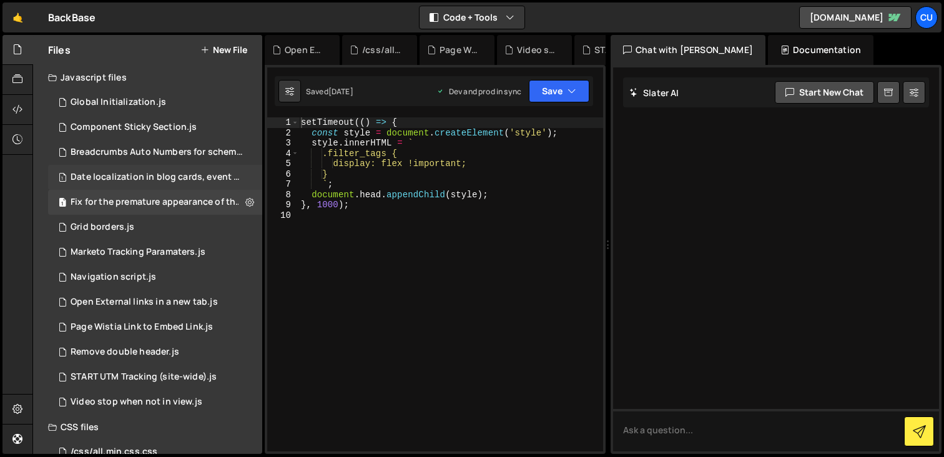
click at [173, 179] on div "Date localization in blog cards, event cards, etc.js" at bounding box center [157, 177] width 172 height 11
